Goal: Information Seeking & Learning: Find specific fact

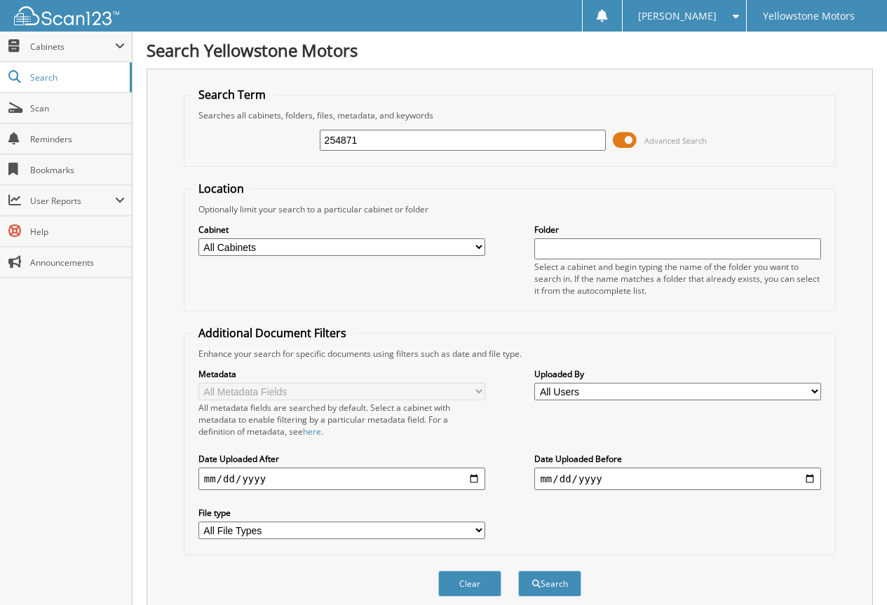
click at [423, 147] on input "254871" at bounding box center [463, 140] width 287 height 21
paste input "5372"
type input "255372"
click at [518, 571] on button "Search" at bounding box center [549, 584] width 63 height 26
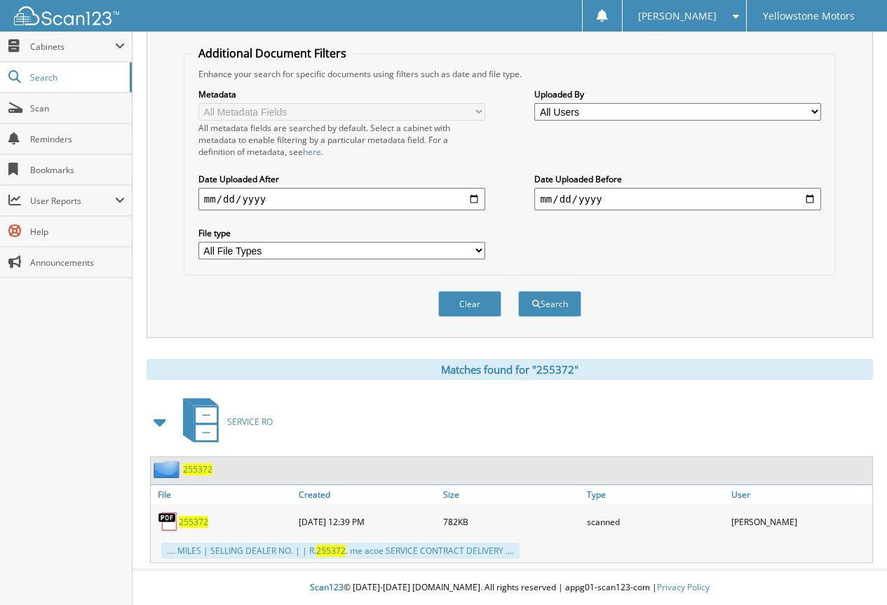
click at [195, 529] on div "255372" at bounding box center [223, 522] width 144 height 28
click at [198, 524] on span "255372" at bounding box center [193, 522] width 29 height 12
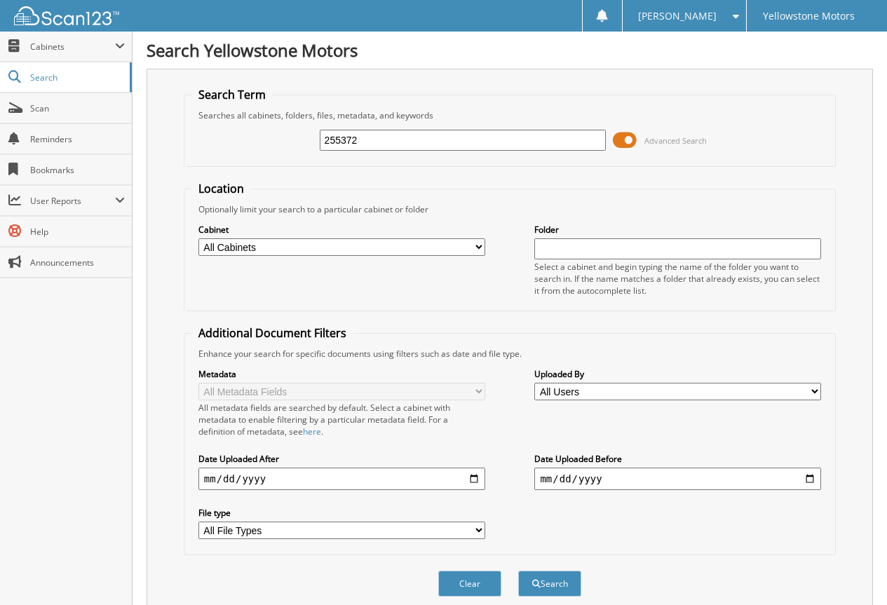
click at [392, 137] on input "255372" at bounding box center [463, 140] width 287 height 21
paste input "3083"
type input "253083"
click at [518, 571] on button "Search" at bounding box center [549, 584] width 63 height 26
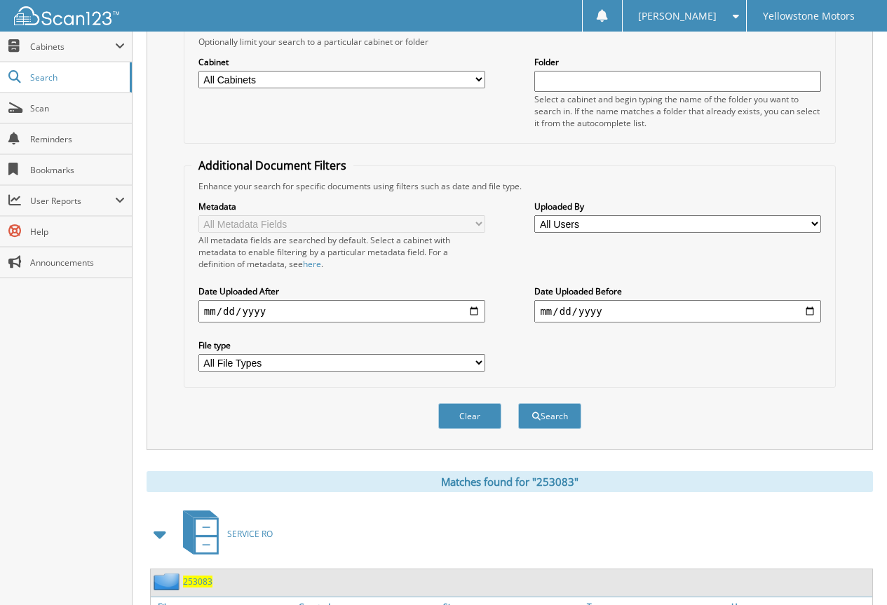
scroll to position [402, 0]
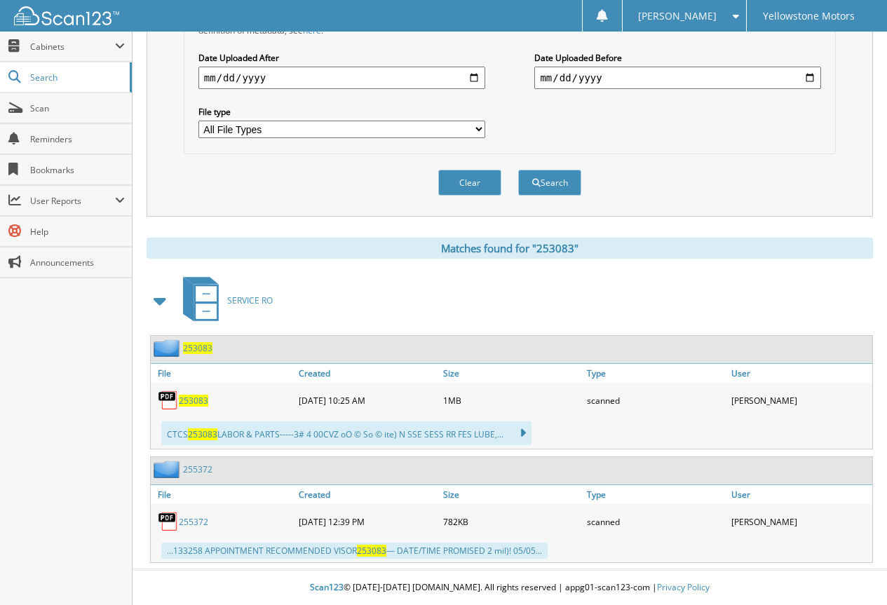
click at [191, 405] on span "253083" at bounding box center [193, 401] width 29 height 12
